Goal: Navigation & Orientation: Locate item on page

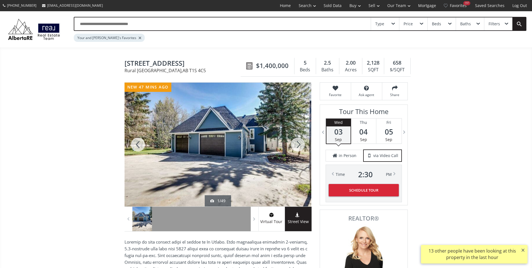
click at [293, 145] on div at bounding box center [298, 144] width 27 height 124
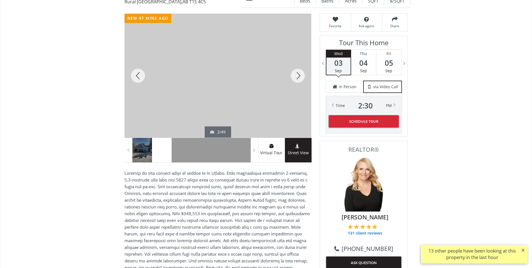
scroll to position [56, 0]
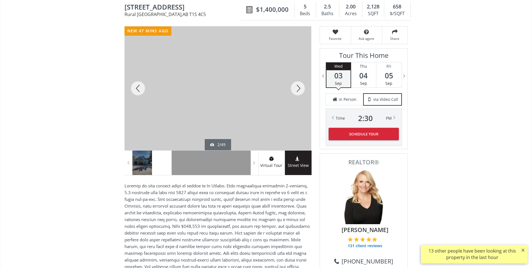
click at [298, 87] on div at bounding box center [298, 88] width 27 height 124
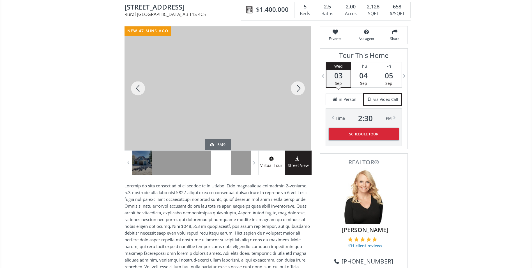
click at [298, 87] on div at bounding box center [298, 88] width 27 height 124
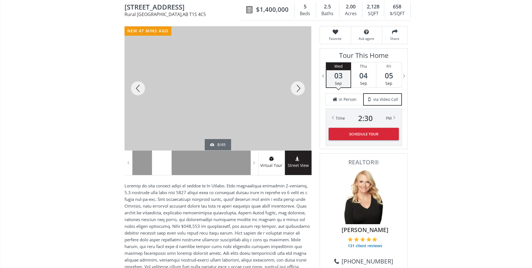
click at [298, 87] on div at bounding box center [298, 88] width 27 height 124
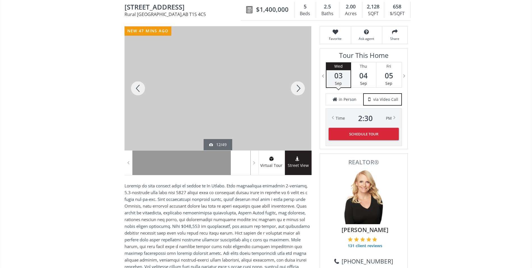
click at [298, 87] on div at bounding box center [298, 88] width 27 height 124
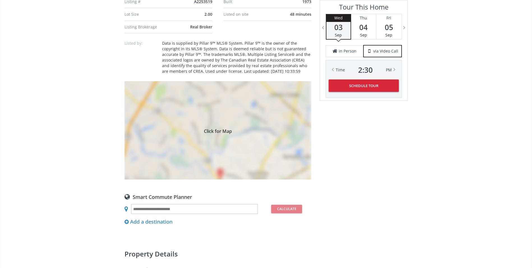
scroll to position [505, 0]
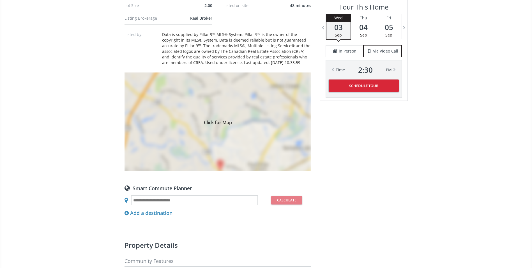
click at [260, 127] on div "Click for Map" at bounding box center [218, 121] width 187 height 98
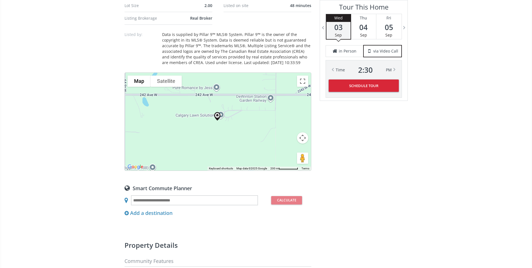
click at [303, 140] on button "Map camera controls" at bounding box center [302, 137] width 11 height 11
click at [290, 152] on button "Zoom out" at bounding box center [288, 151] width 11 height 11
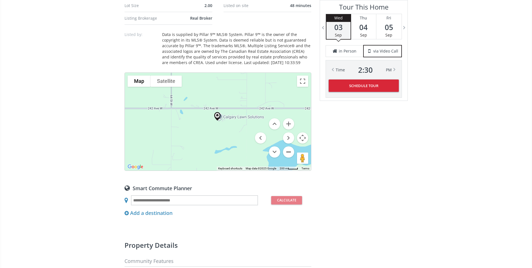
click at [290, 152] on button "Zoom out" at bounding box center [288, 151] width 11 height 11
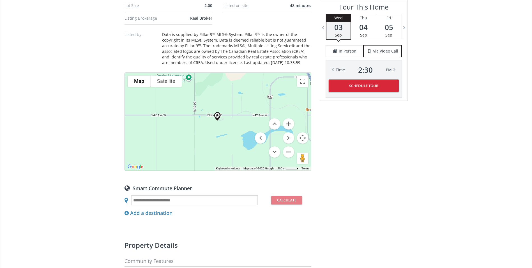
click at [290, 152] on button "Zoom out" at bounding box center [288, 151] width 11 height 11
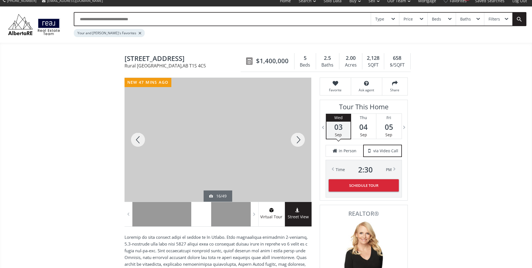
scroll to position [0, 0]
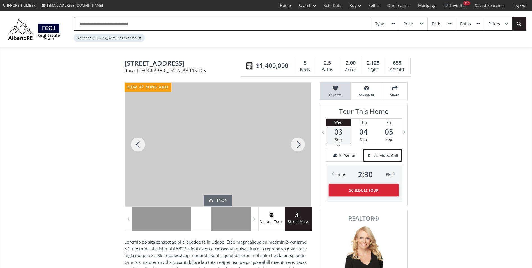
click at [336, 89] on icon at bounding box center [335, 88] width 25 height 6
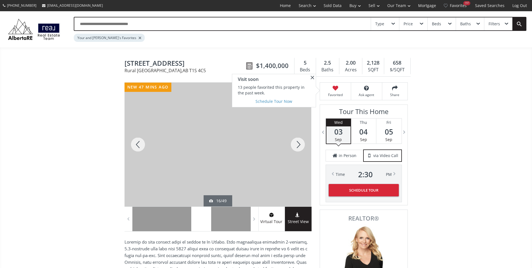
click at [295, 142] on div at bounding box center [298, 144] width 27 height 124
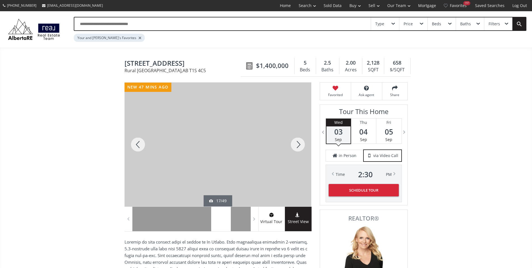
click at [295, 142] on div at bounding box center [298, 144] width 27 height 124
click at [297, 141] on div at bounding box center [298, 144] width 27 height 124
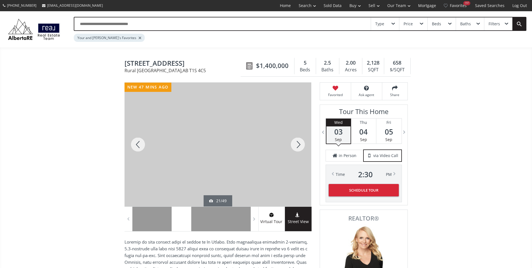
click at [297, 141] on div at bounding box center [298, 144] width 27 height 124
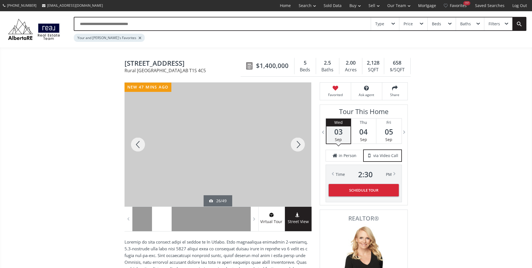
click at [297, 141] on div at bounding box center [298, 144] width 27 height 124
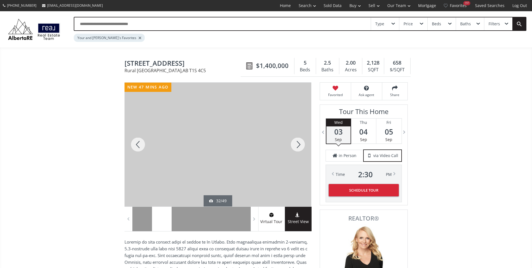
click at [297, 141] on div at bounding box center [298, 144] width 27 height 124
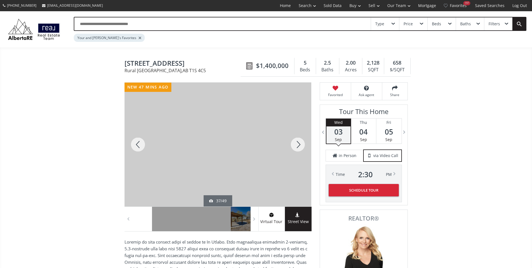
click at [297, 141] on div at bounding box center [298, 144] width 27 height 124
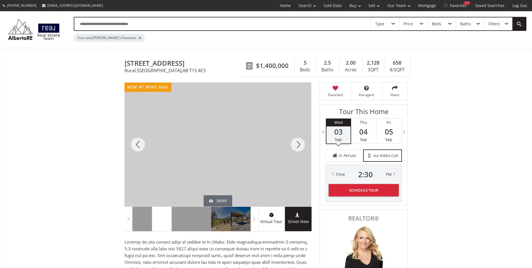
click at [297, 141] on div at bounding box center [298, 144] width 27 height 124
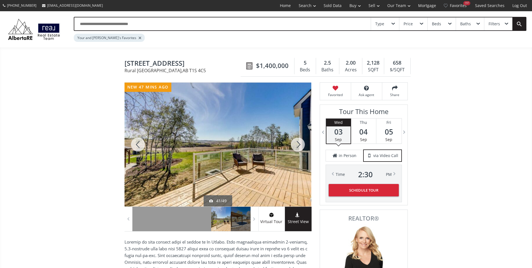
click at [138, 143] on div at bounding box center [138, 144] width 27 height 124
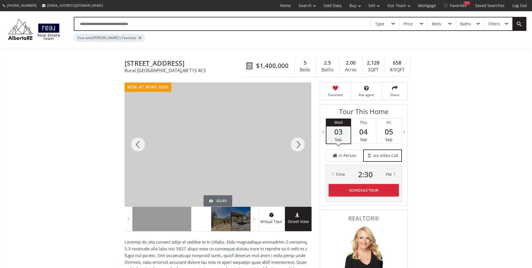
click at [140, 143] on div at bounding box center [138, 144] width 27 height 124
click at [139, 145] on div at bounding box center [138, 144] width 27 height 124
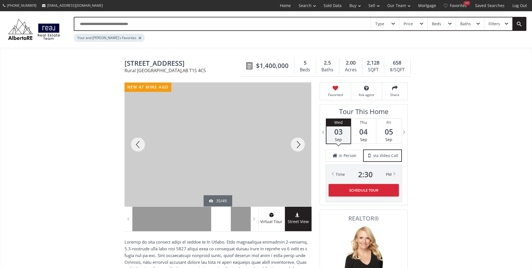
click at [139, 145] on div at bounding box center [138, 144] width 27 height 124
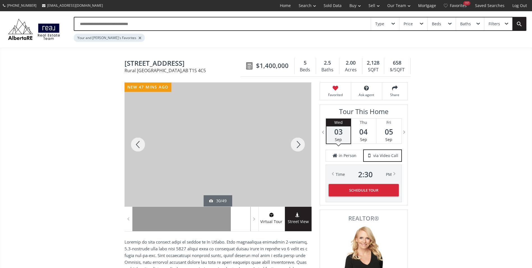
click at [139, 145] on div at bounding box center [138, 144] width 27 height 124
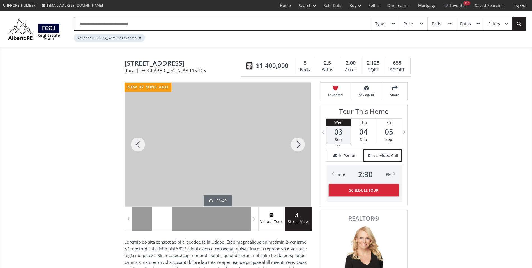
click at [139, 145] on div at bounding box center [138, 144] width 27 height 124
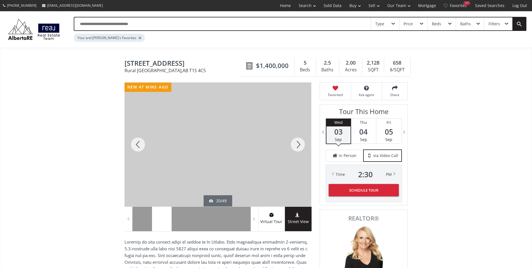
click at [139, 145] on div at bounding box center [138, 144] width 27 height 124
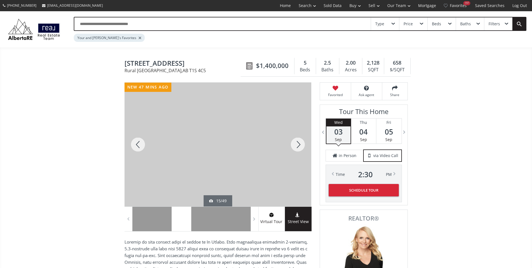
click at [139, 145] on div at bounding box center [138, 144] width 27 height 124
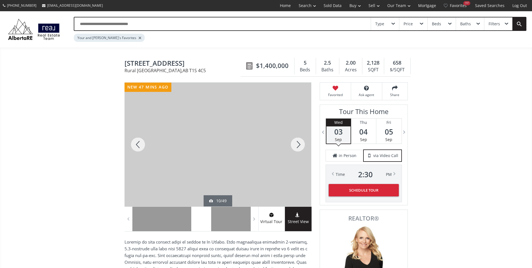
click at [139, 145] on div at bounding box center [138, 144] width 27 height 124
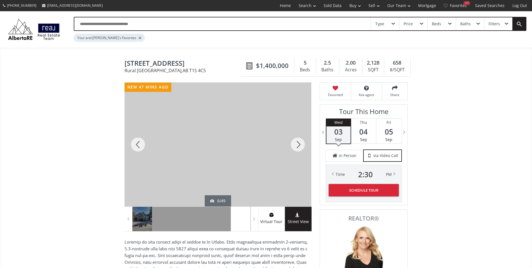
click at [139, 145] on div at bounding box center [138, 144] width 27 height 124
